Goal: Obtain resource: Download file/media

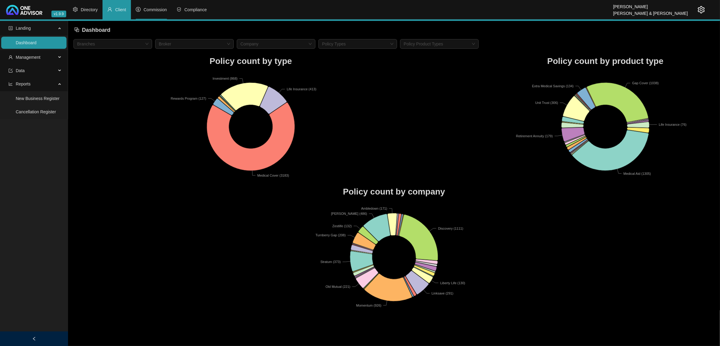
drag, startPoint x: 164, startPoint y: 3, endPoint x: 160, endPoint y: 7, distance: 4.9
click at [164, 3] on li "Commission" at bounding box center [151, 9] width 41 height 19
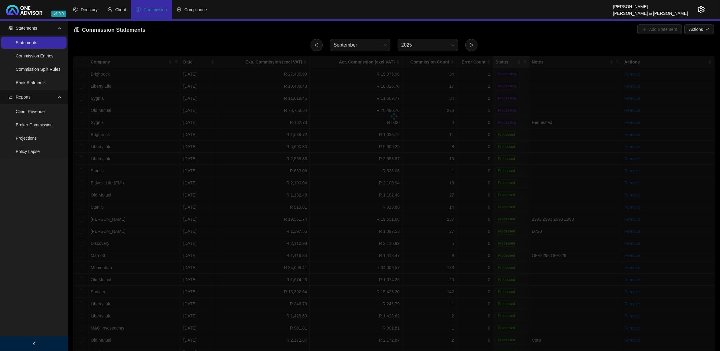
click at [158, 8] on span "Commission" at bounding box center [155, 9] width 23 height 5
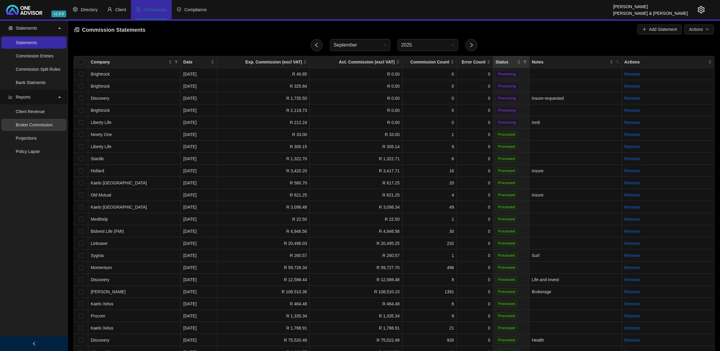
click at [37, 125] on link "Broker Commission" at bounding box center [34, 125] width 37 height 5
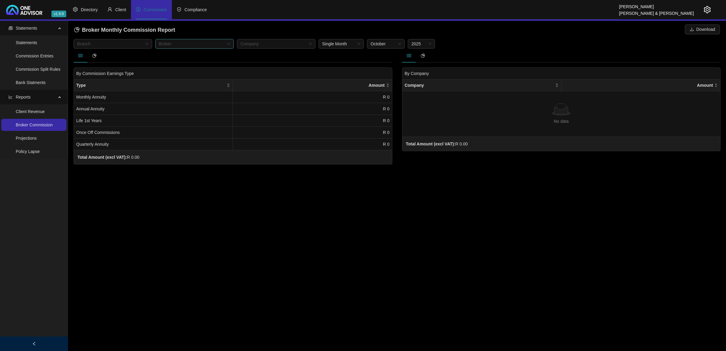
click at [183, 44] on div at bounding box center [191, 44] width 70 height 5
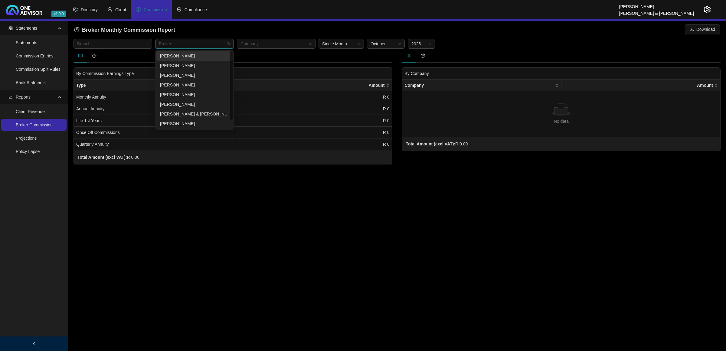
click at [179, 55] on div "[PERSON_NAME]" at bounding box center [194, 56] width 69 height 7
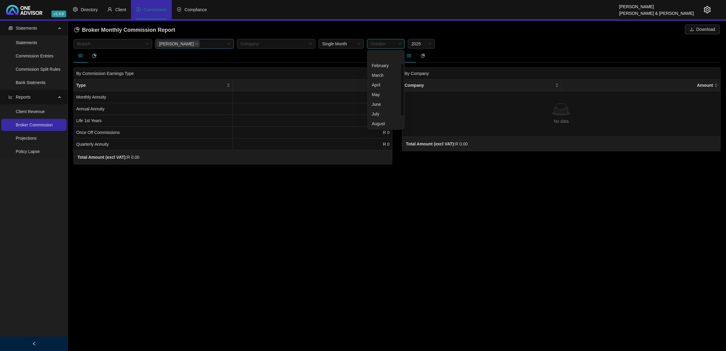
click at [382, 43] on span "October" at bounding box center [386, 43] width 31 height 9
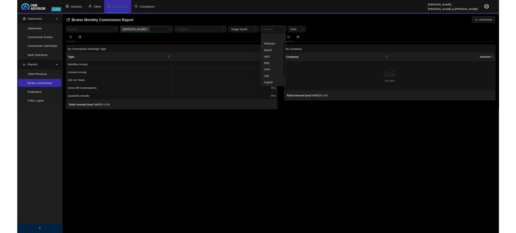
scroll to position [19, 0]
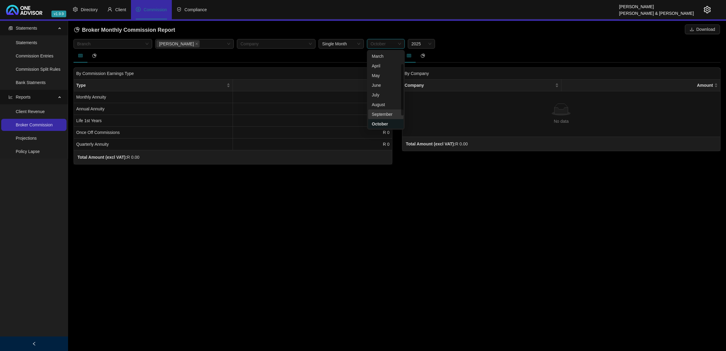
click at [381, 113] on div "September" at bounding box center [386, 114] width 28 height 7
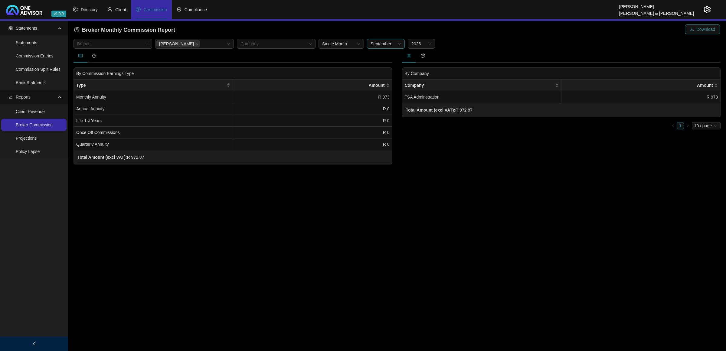
click at [707, 28] on span "Download" at bounding box center [706, 29] width 19 height 7
click at [195, 43] on icon "close" at bounding box center [196, 44] width 2 height 2
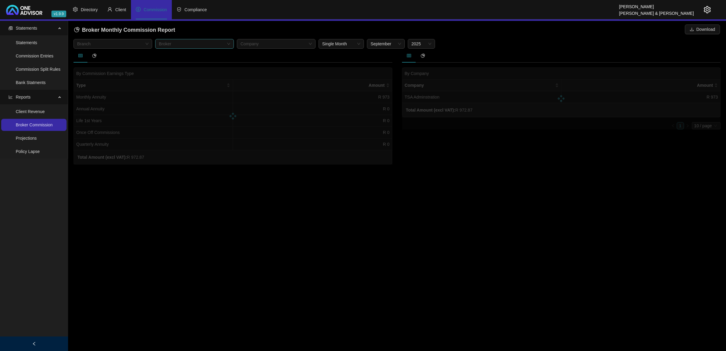
click at [186, 43] on div at bounding box center [191, 44] width 70 height 5
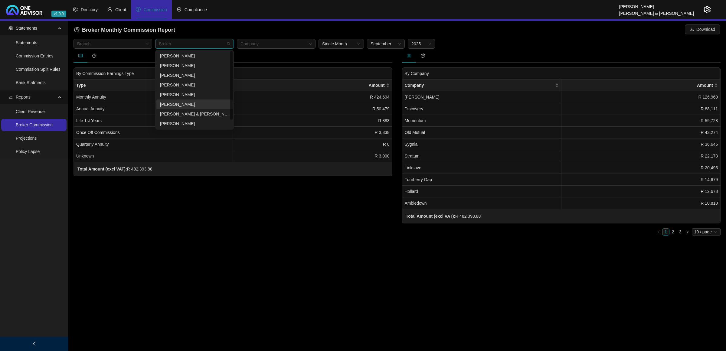
click at [188, 104] on div "[PERSON_NAME]" at bounding box center [194, 104] width 69 height 7
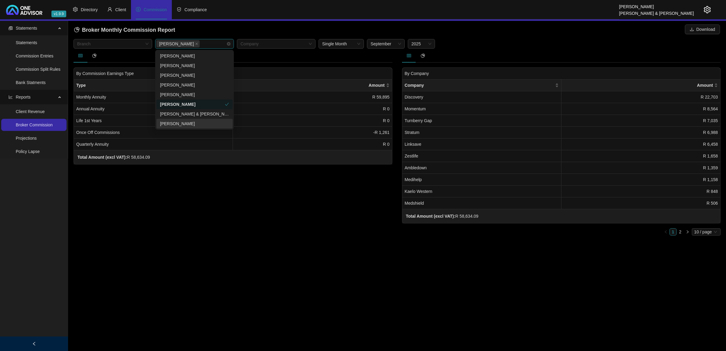
click at [264, 202] on div "By Commission Earnings Type Type Amount Monthly Annuity R 59,895 Annual Annuity…" at bounding box center [233, 145] width 329 height 192
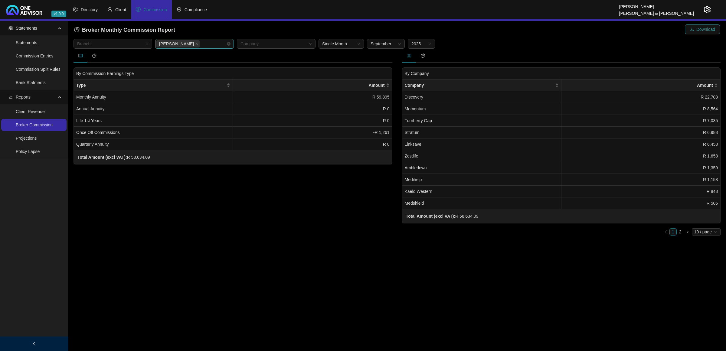
click at [700, 25] on button "Download" at bounding box center [702, 30] width 35 height 10
click at [195, 44] on icon "close" at bounding box center [196, 43] width 3 height 3
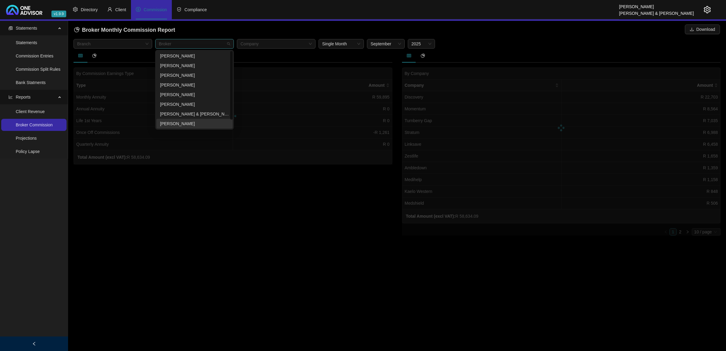
click at [185, 43] on div at bounding box center [191, 44] width 70 height 5
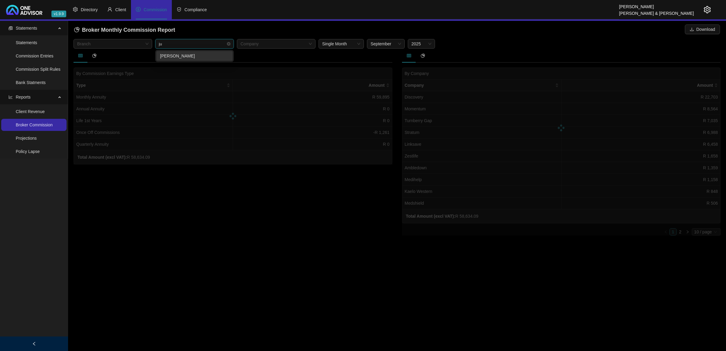
type input "[DATE]"
click at [185, 54] on div "[PERSON_NAME]" at bounding box center [194, 56] width 69 height 7
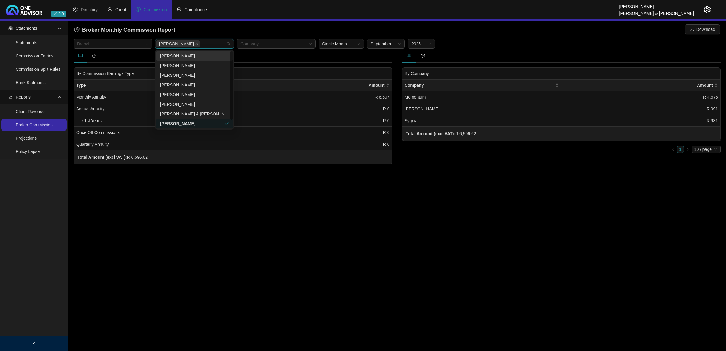
click at [274, 221] on main "Statements Statements Commission Entries Commission Split Rules Bank Statments …" at bounding box center [363, 186] width 726 height 330
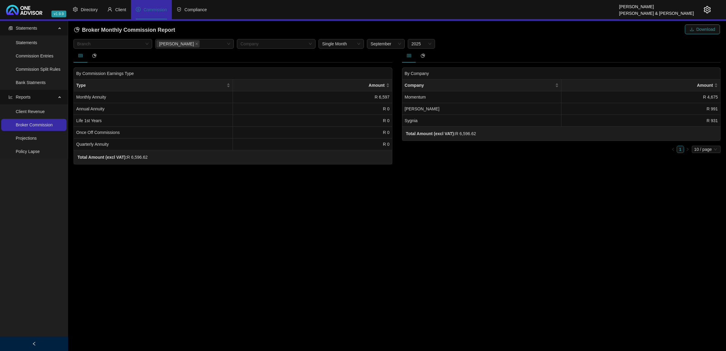
click at [701, 31] on span "Download" at bounding box center [706, 29] width 19 height 7
click at [470, 197] on main "Statements Statements Commission Entries Commission Split Rules Bank Statments …" at bounding box center [363, 186] width 726 height 330
click at [147, 7] on span "Commission" at bounding box center [155, 9] width 23 height 5
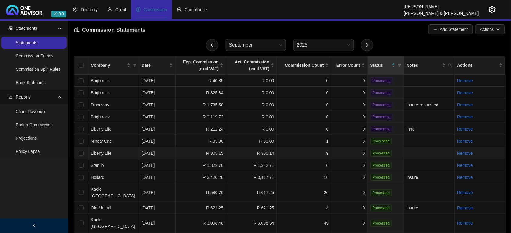
click at [443, 150] on td at bounding box center [429, 153] width 51 height 12
